Goal: Transaction & Acquisition: Purchase product/service

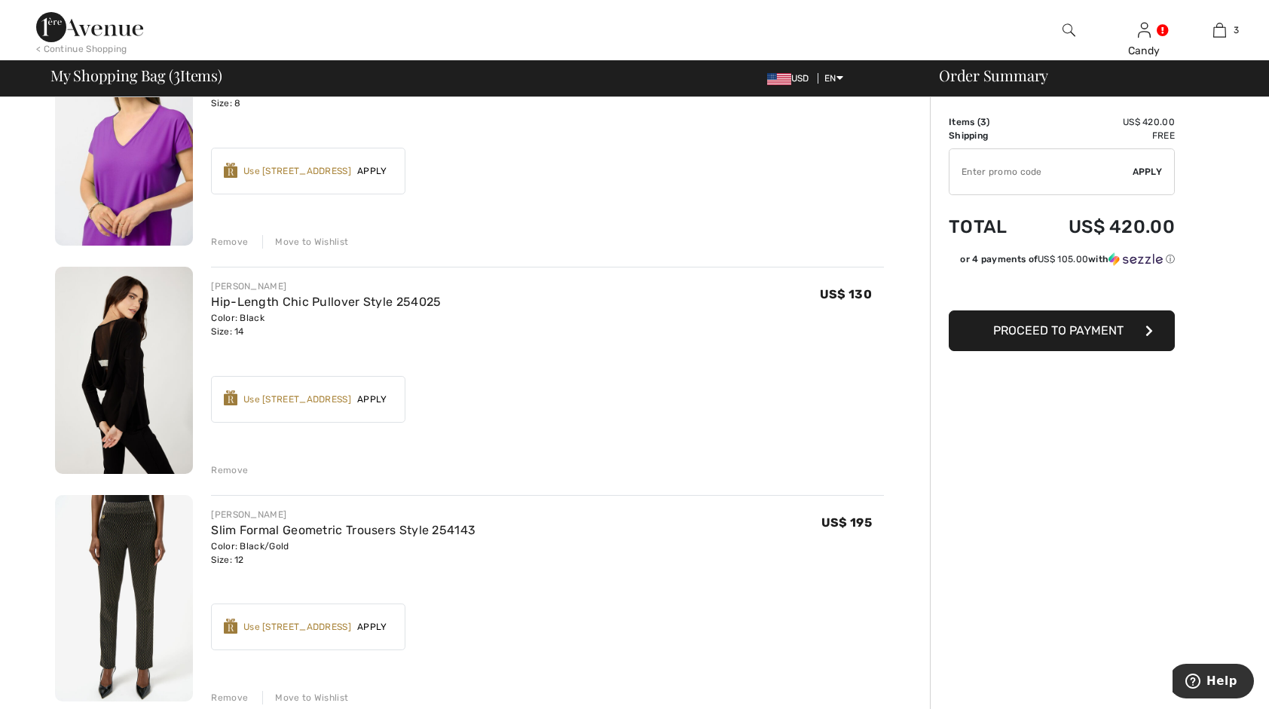
scroll to position [200, 0]
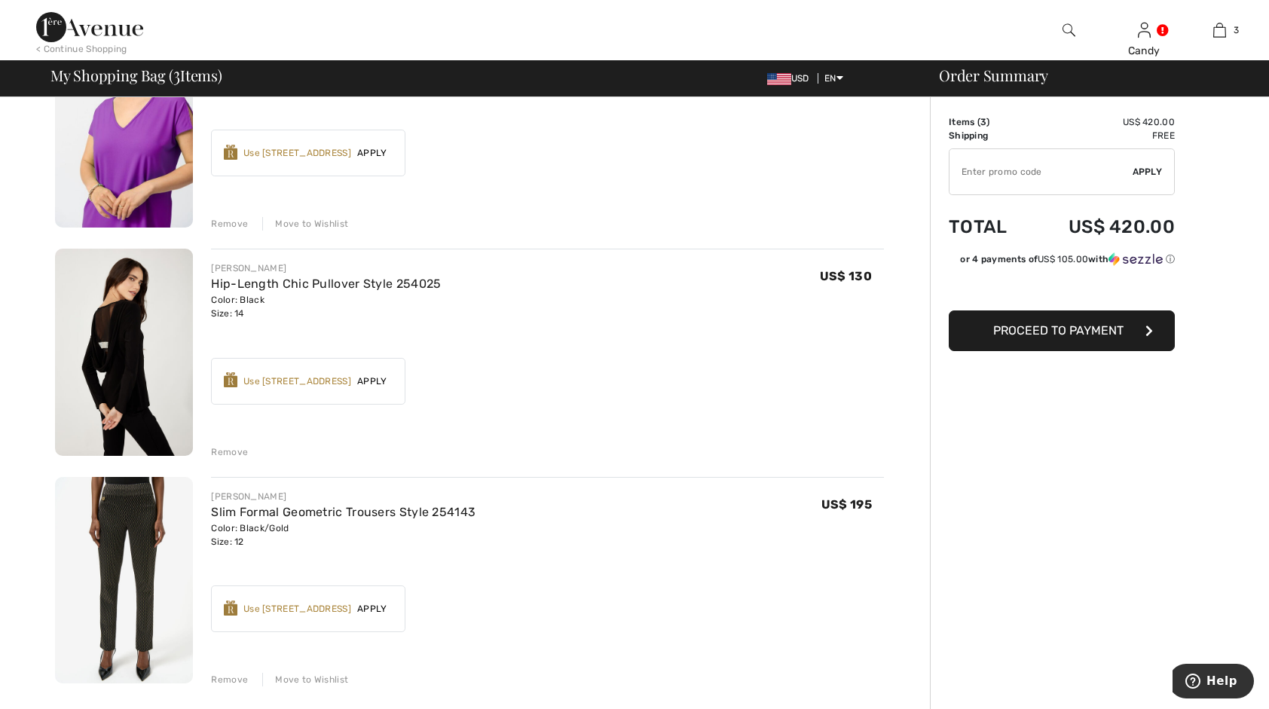
click at [237, 449] on div "Remove" at bounding box center [229, 452] width 37 height 14
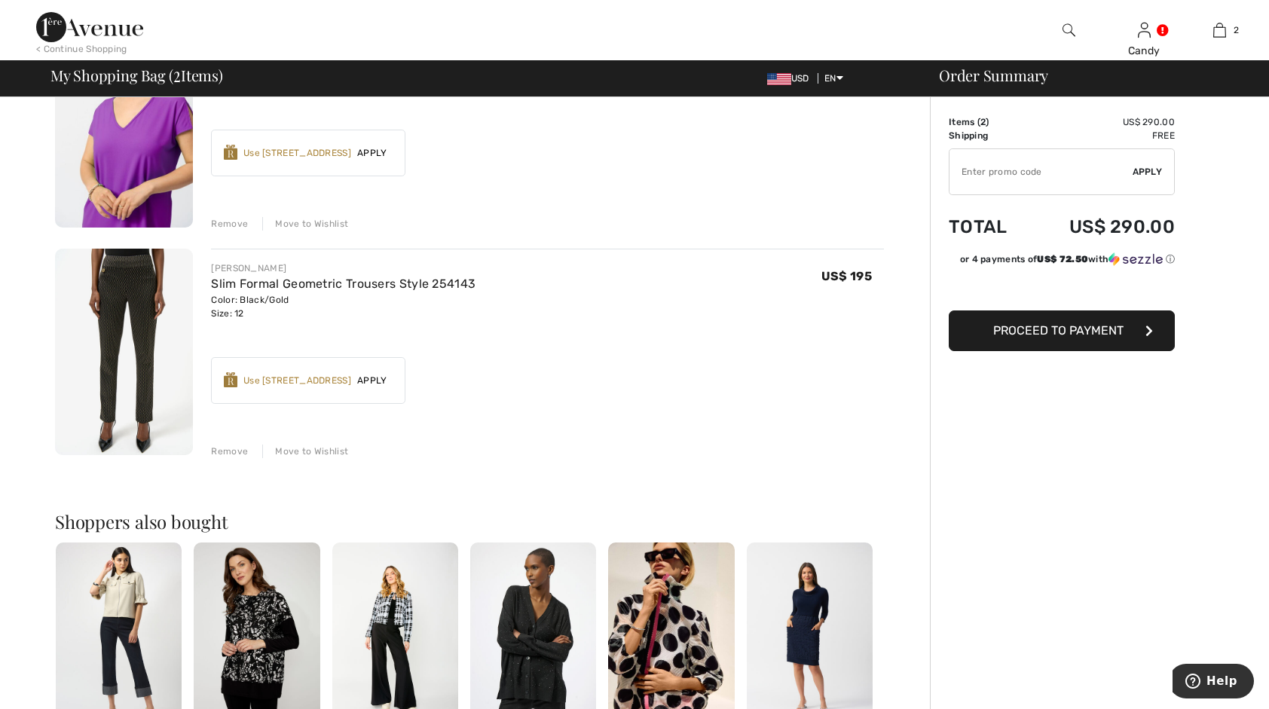
click at [132, 324] on img at bounding box center [124, 352] width 138 height 207
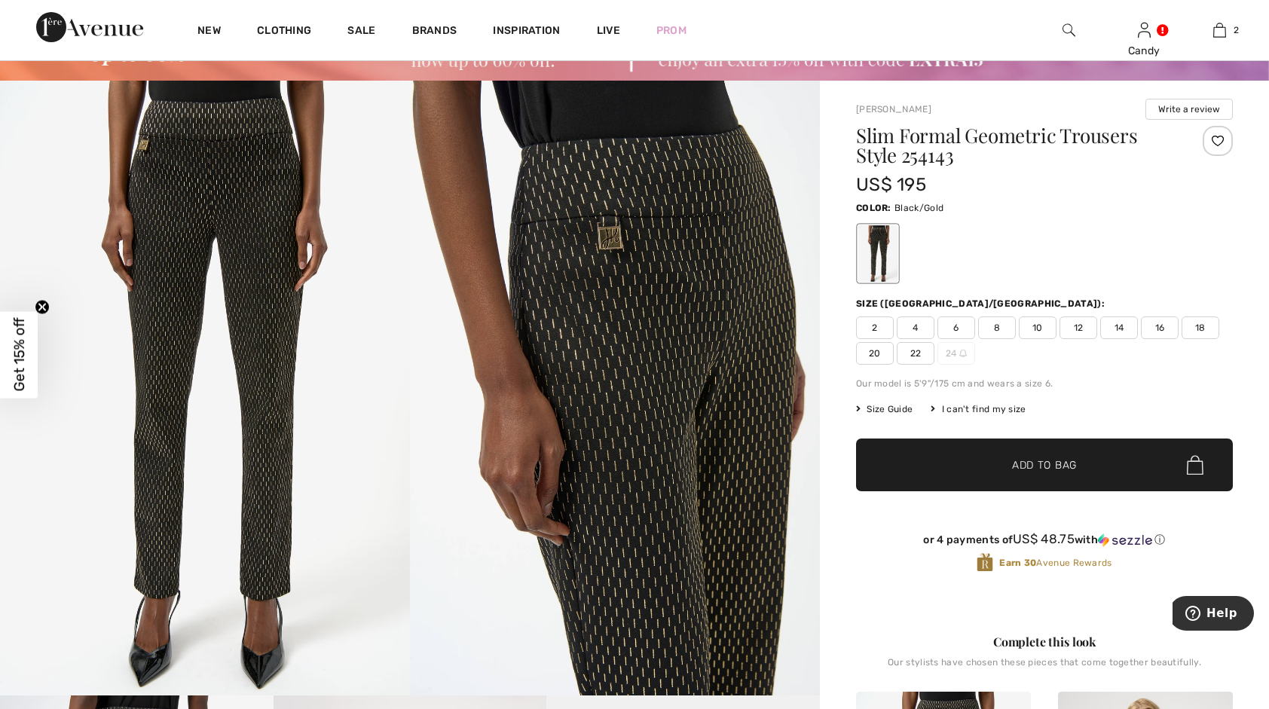
scroll to position [80, 0]
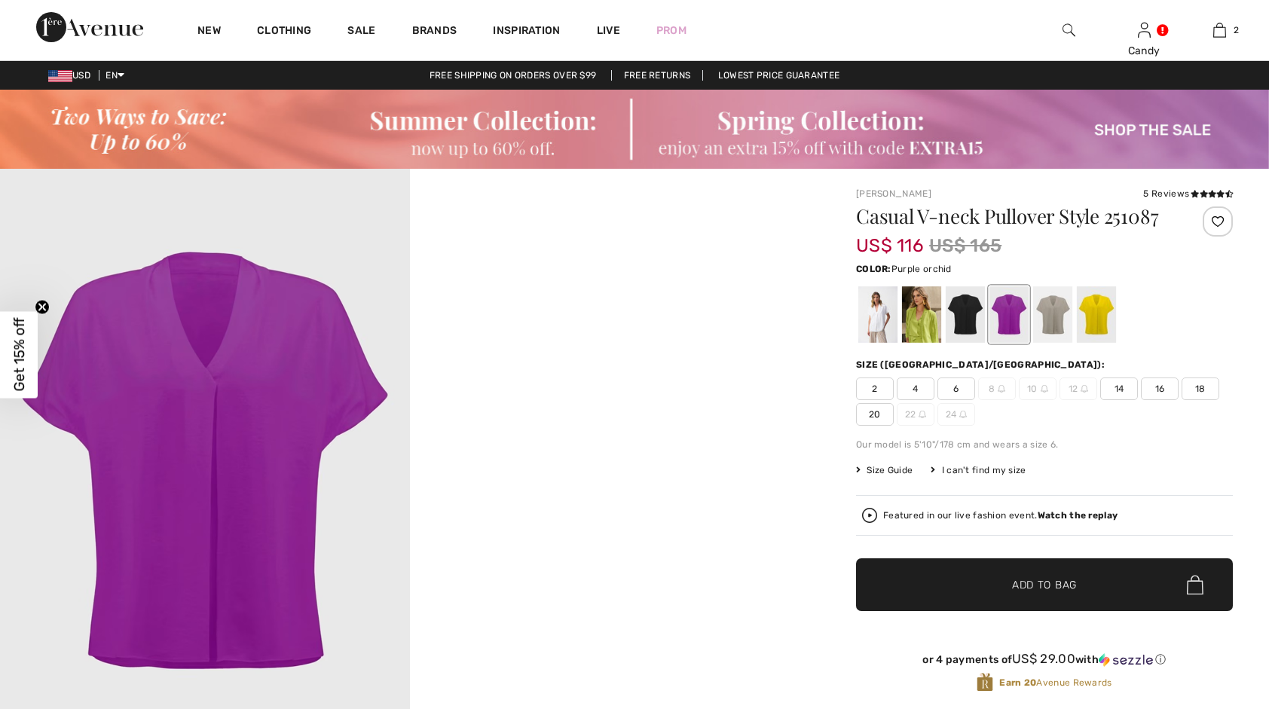
checkbox input "true"
